Goal: Transaction & Acquisition: Purchase product/service

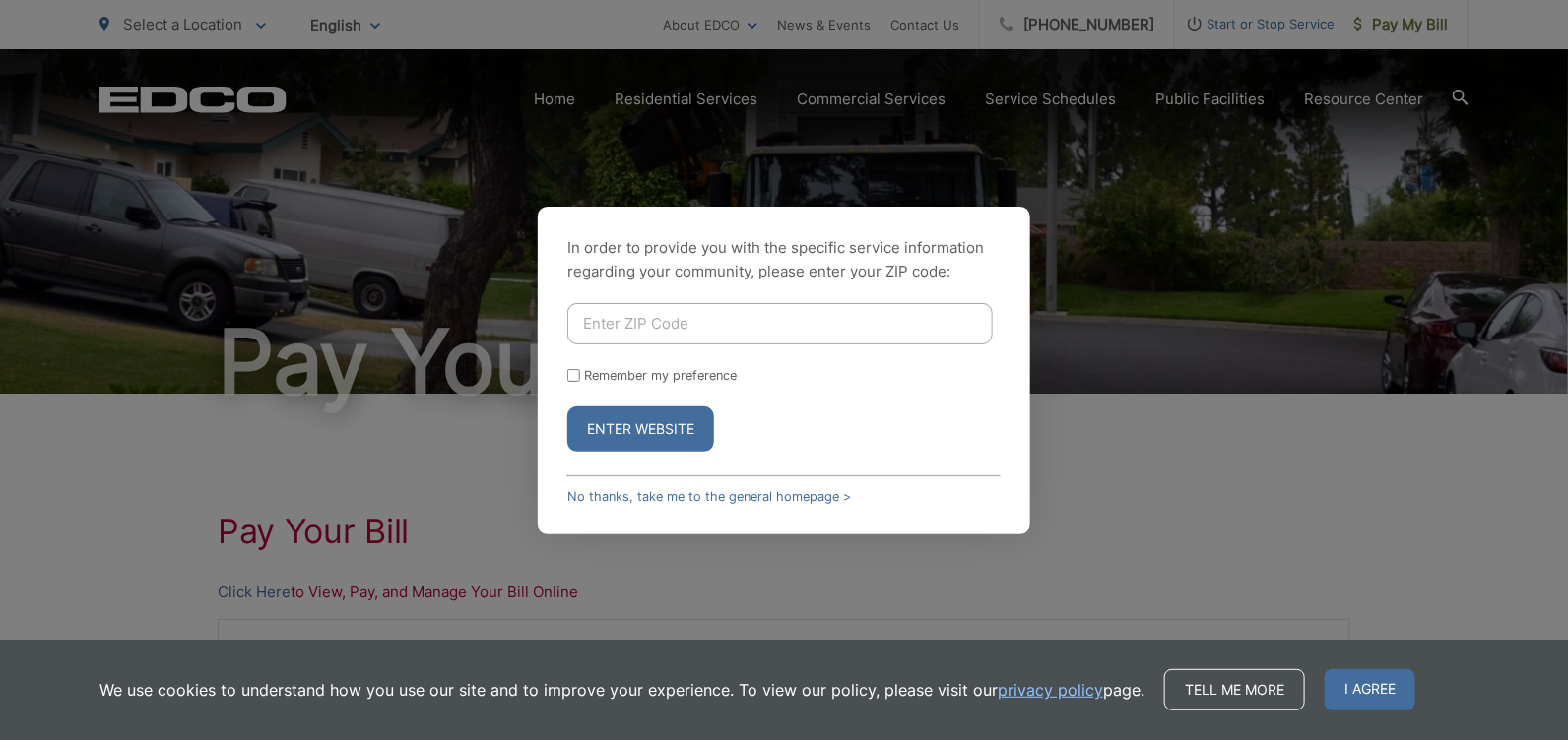
click at [696, 321] on input "Enter ZIP Code" at bounding box center [780, 324] width 425 height 41
type input "92024"
click at [599, 420] on button "Enter Website" at bounding box center [641, 429] width 146 height 45
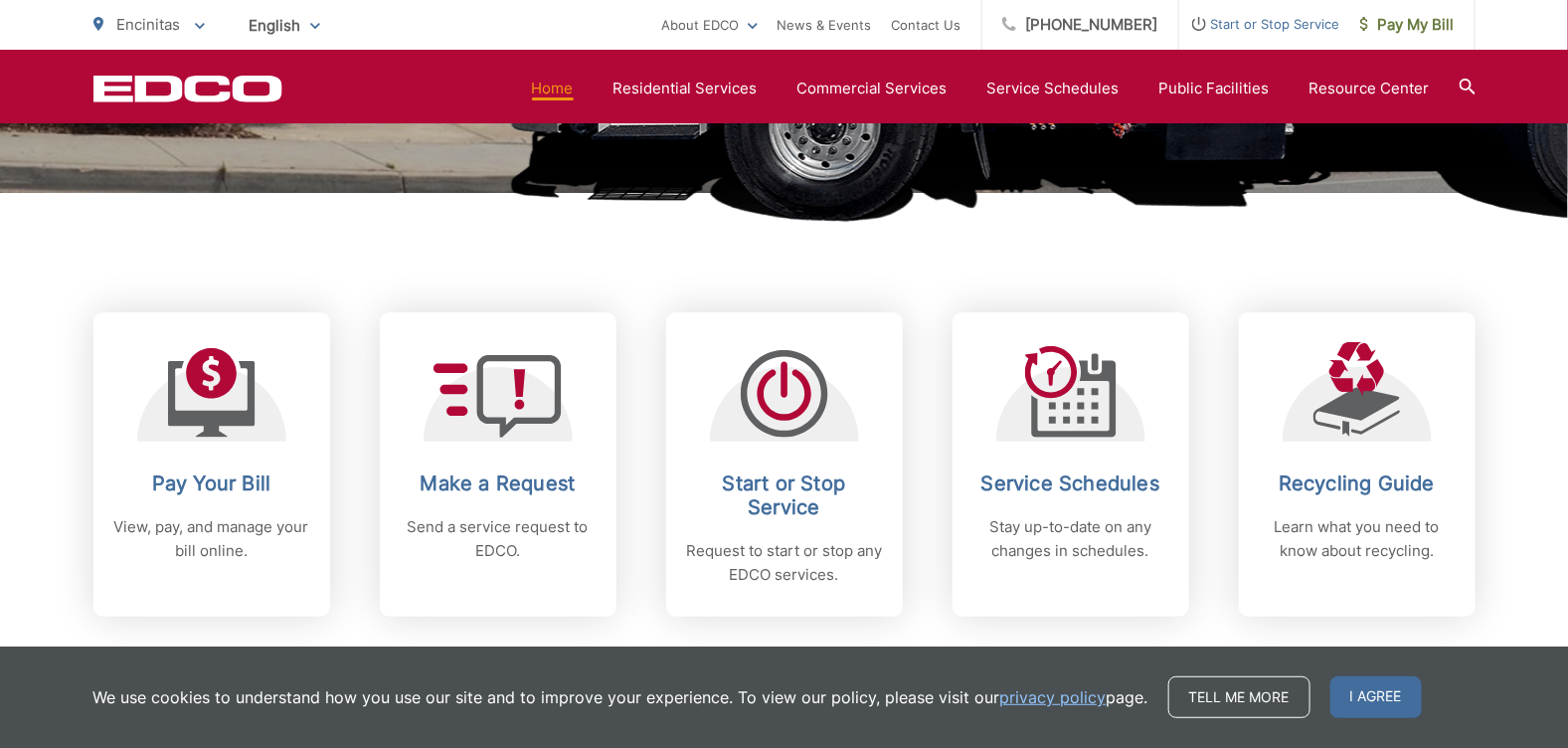
scroll to position [661, 0]
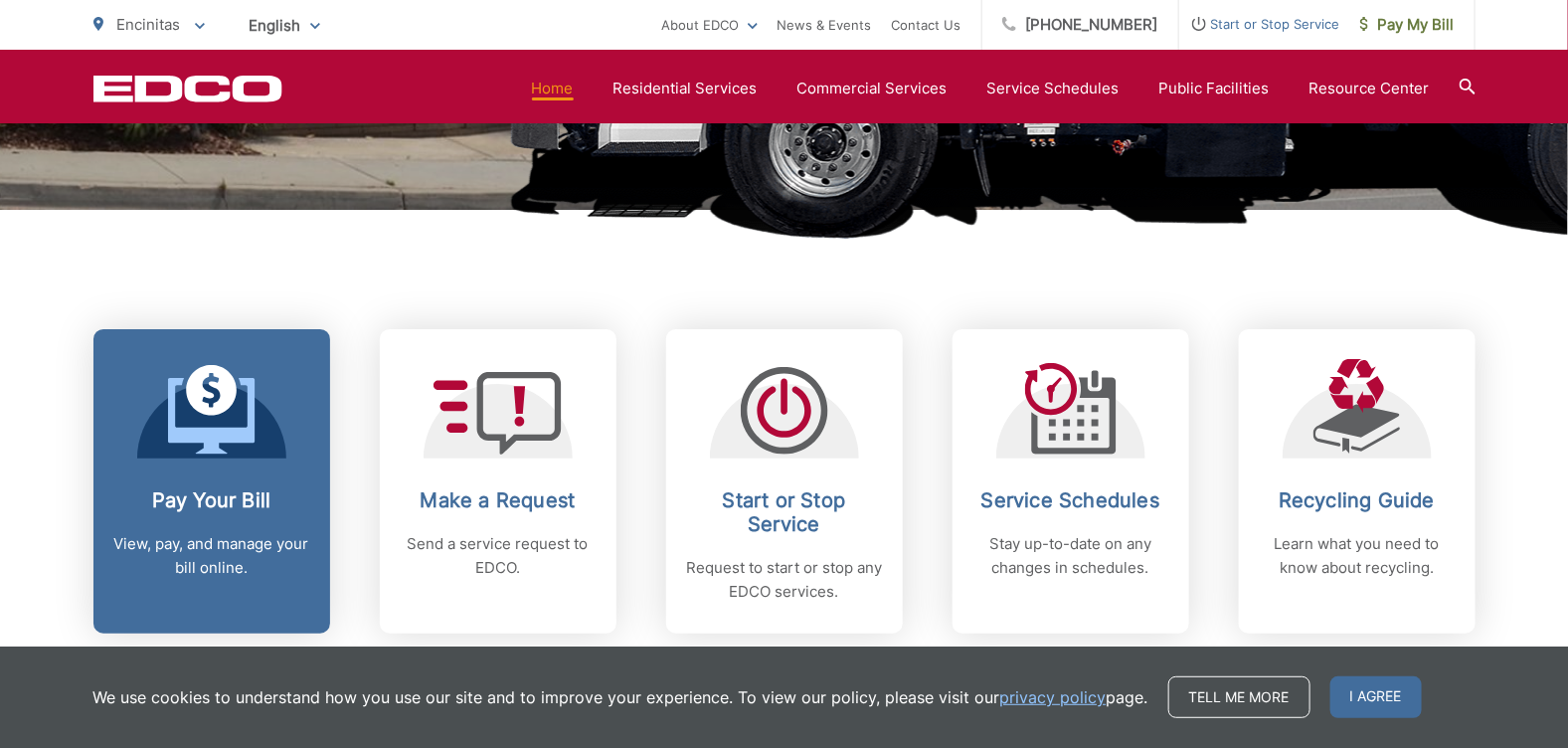
click at [251, 488] on h2 "Pay Your Bill" at bounding box center [212, 500] width 197 height 24
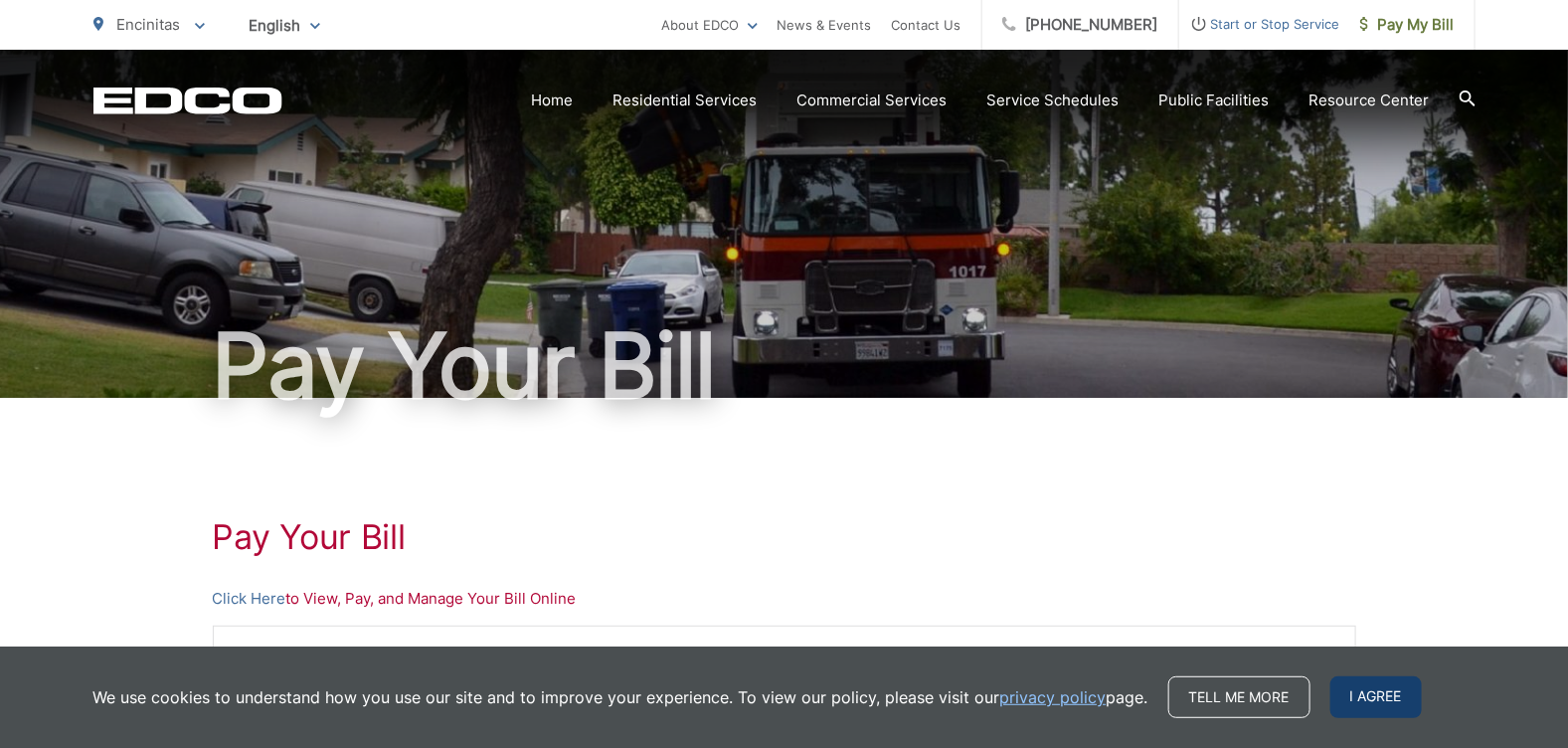
click at [1368, 694] on span "I agree" at bounding box center [1376, 697] width 92 height 42
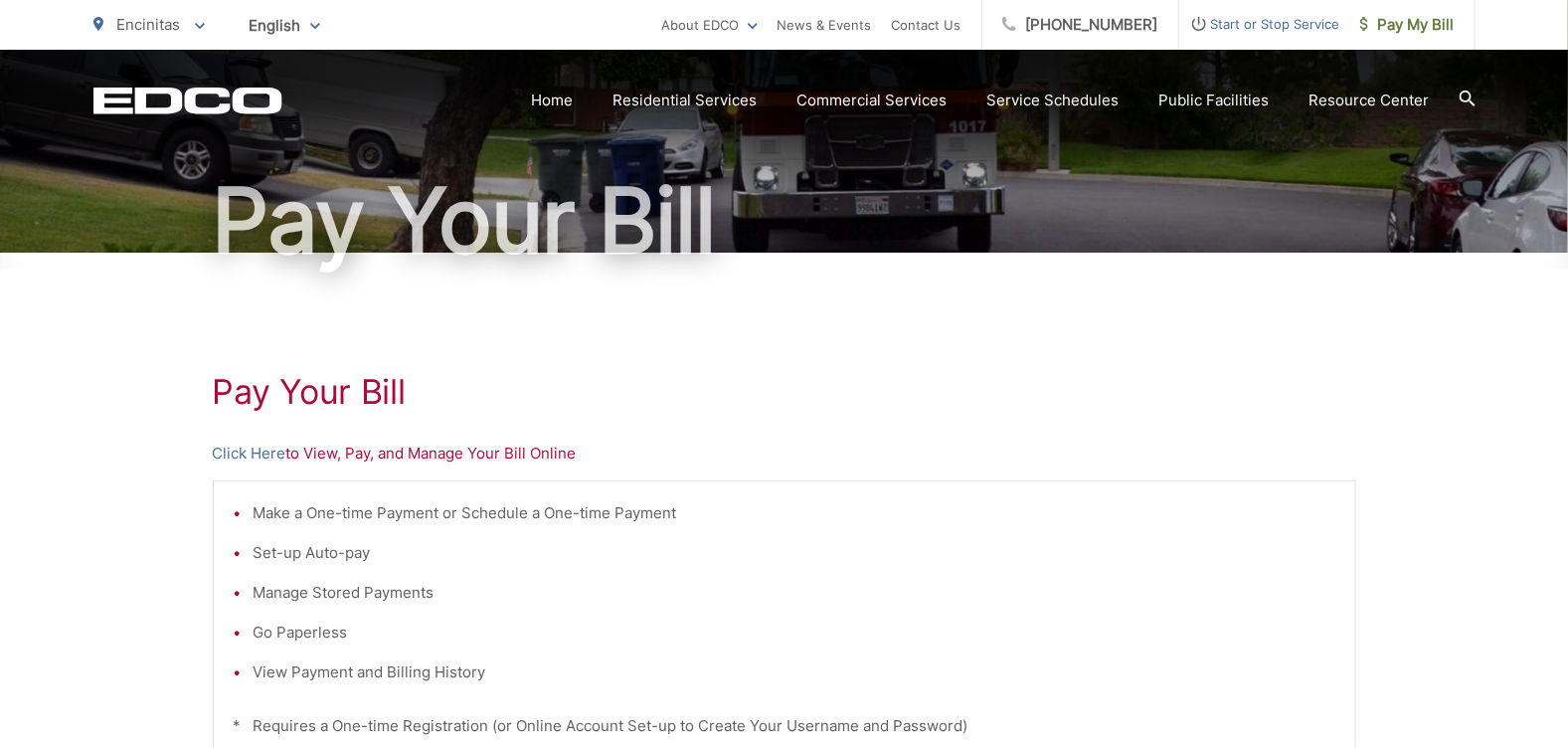
scroll to position [147, 0]
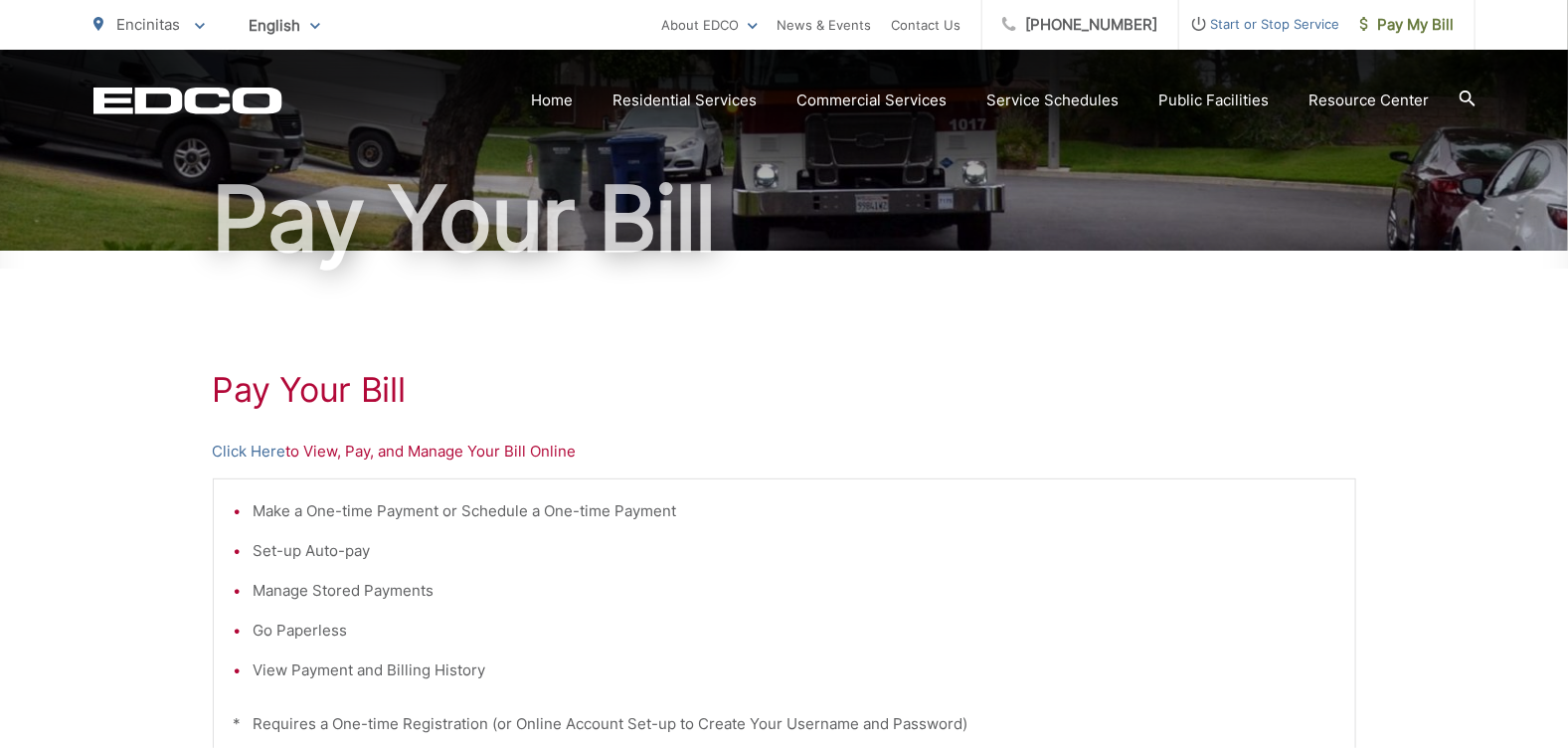
click at [1470, 97] on icon at bounding box center [1467, 99] width 16 height 16
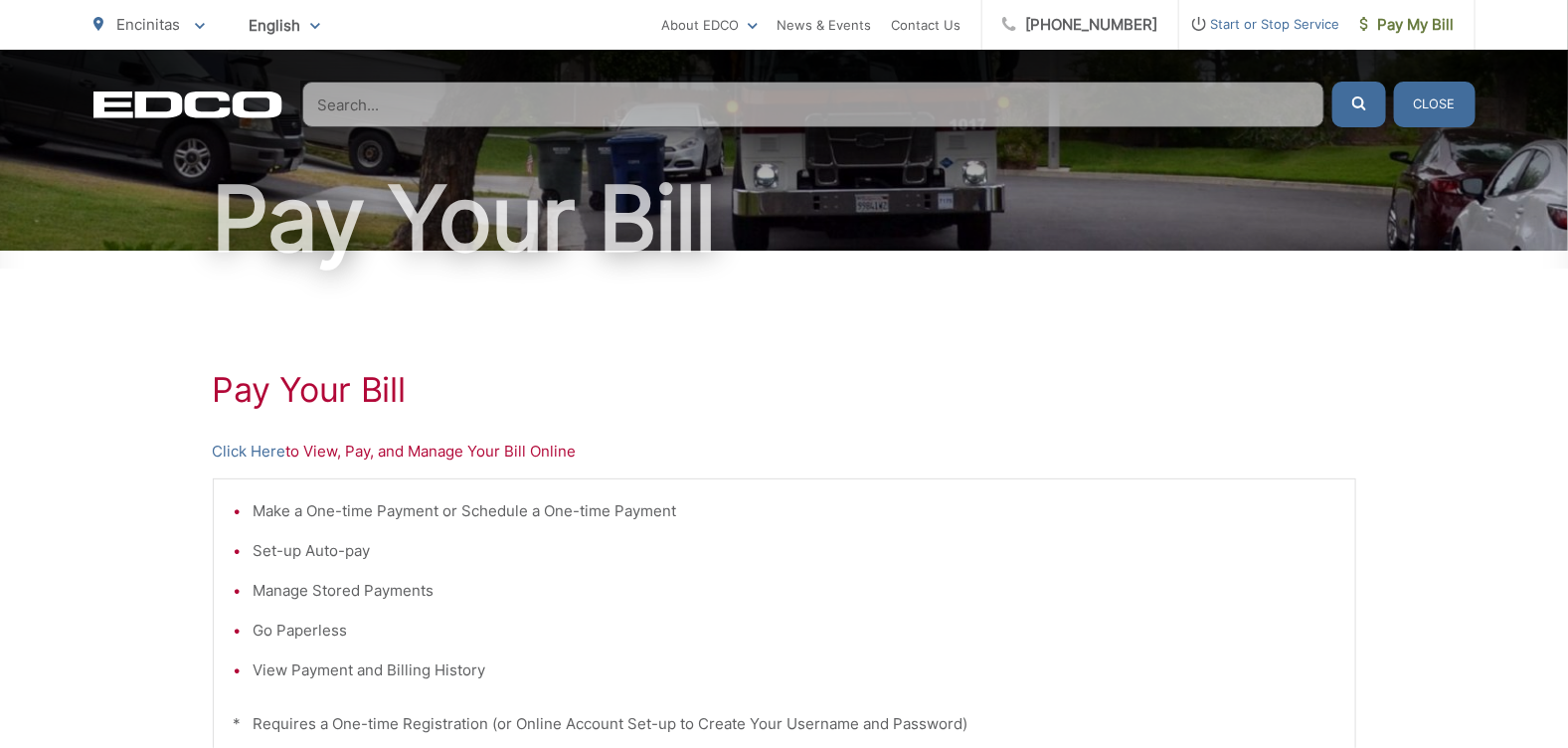
click at [1470, 97] on button "Close" at bounding box center [1435, 105] width 82 height 46
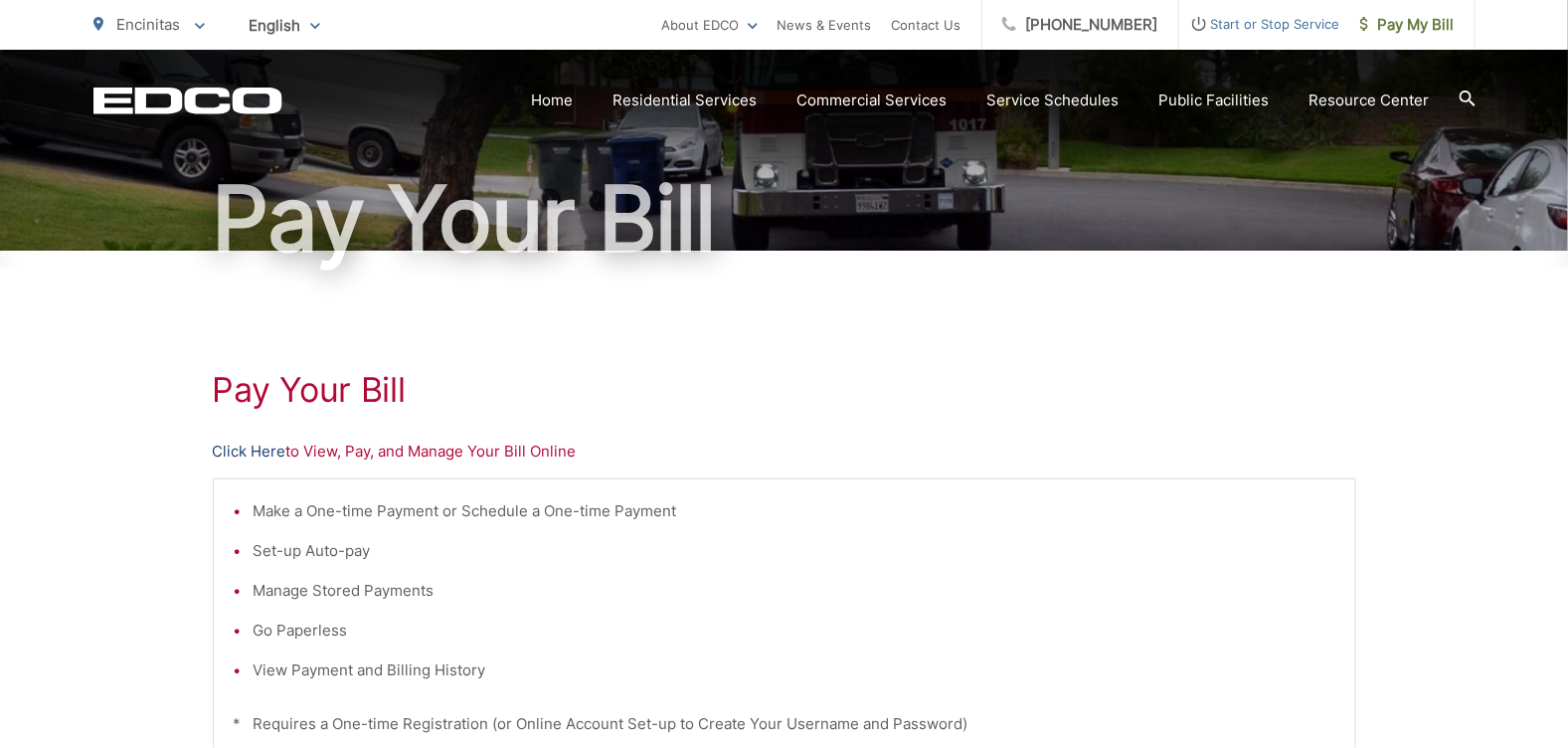
click at [256, 447] on link "Click Here" at bounding box center [250, 451] width 74 height 24
